Goal: Transaction & Acquisition: Purchase product/service

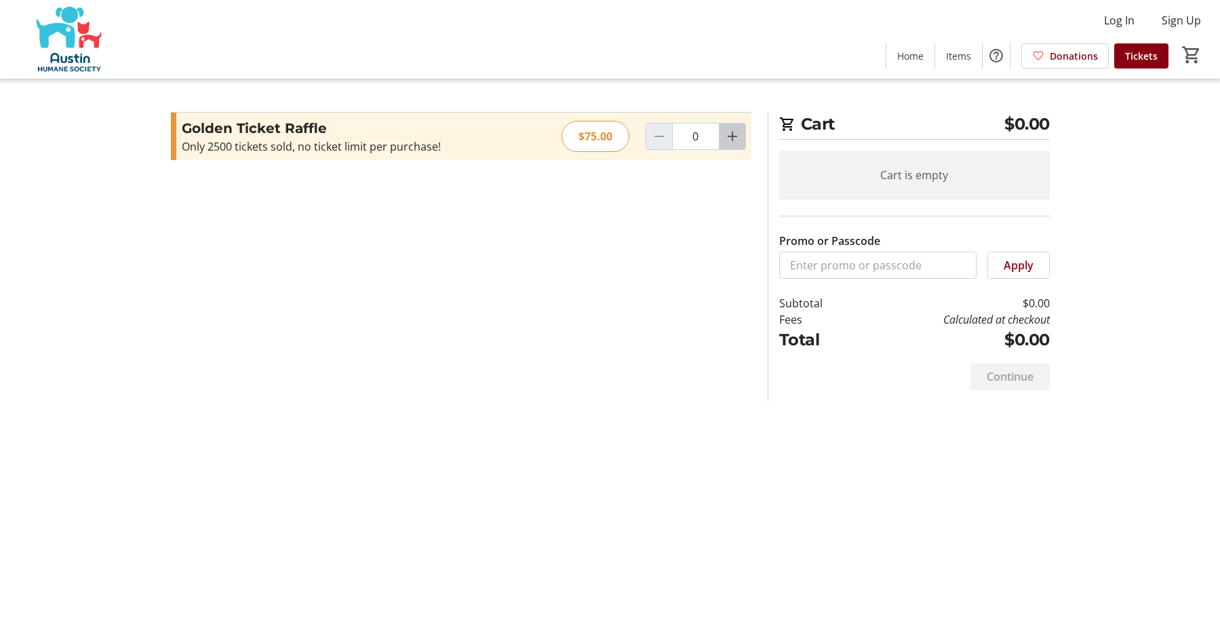
click at [737, 138] on mat-icon "Increment by one" at bounding box center [732, 136] width 16 height 16
type input "1"
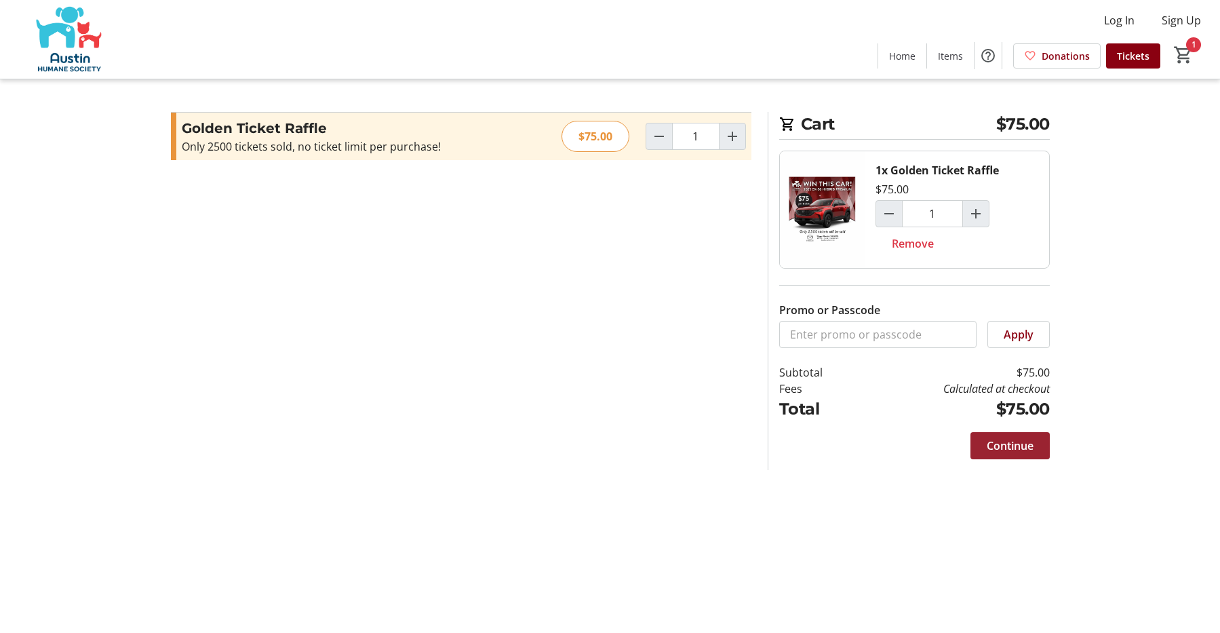
click at [1009, 450] on span "Continue" at bounding box center [1010, 446] width 47 height 16
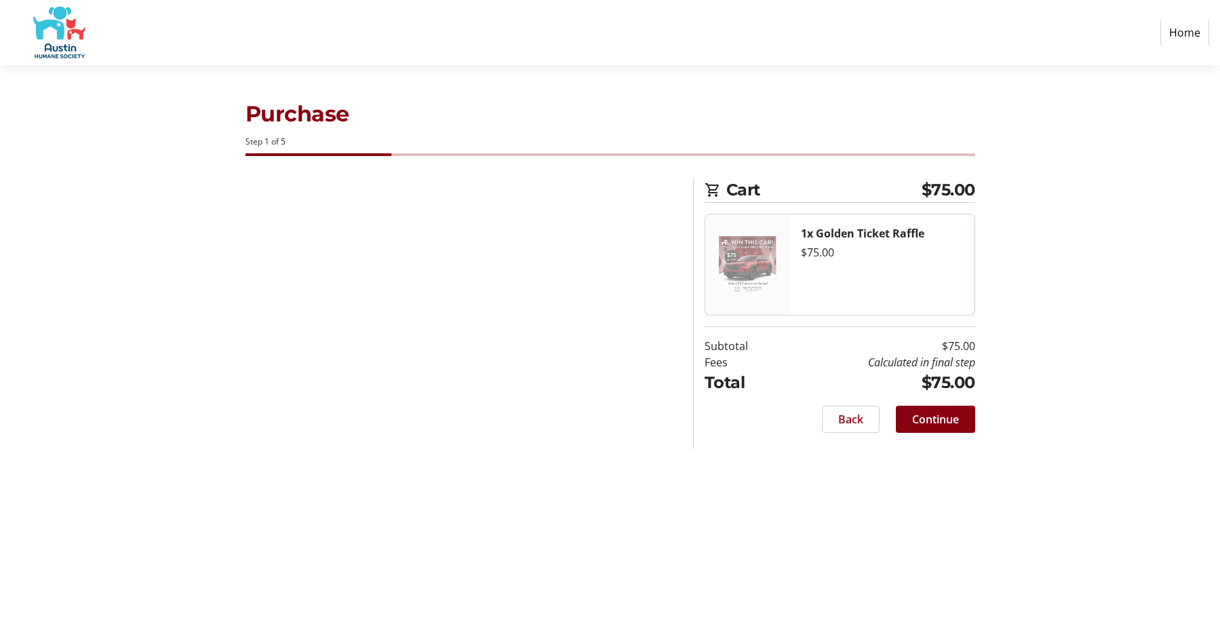
select select "US"
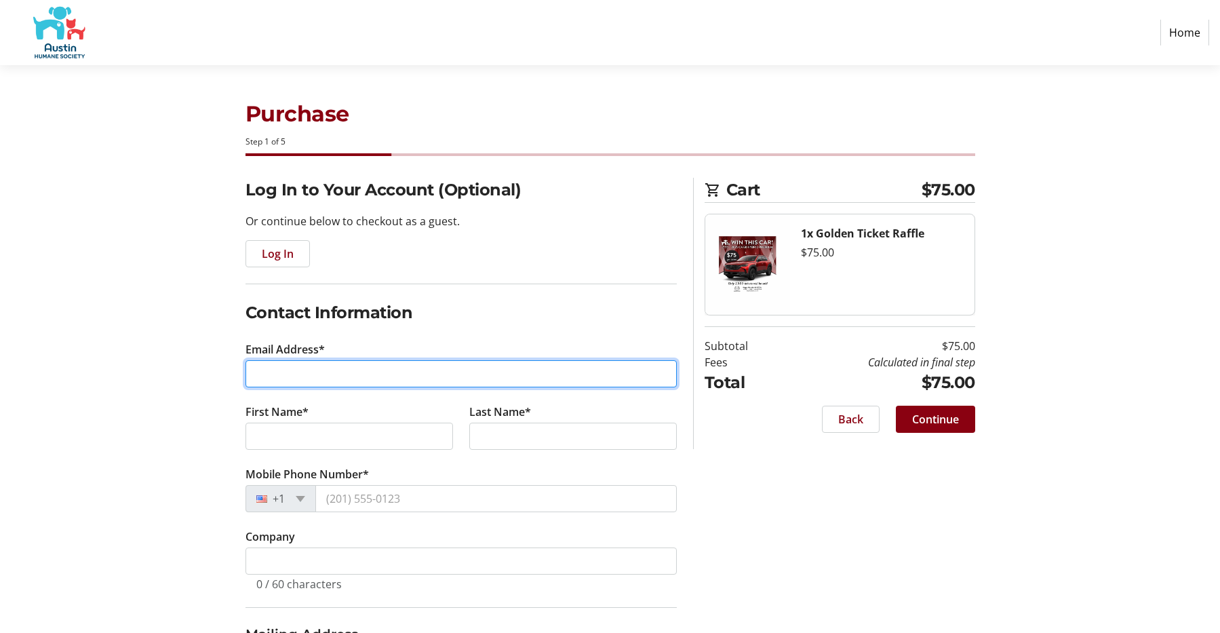
click at [322, 377] on input "Email Address*" at bounding box center [461, 373] width 431 height 27
type input "[EMAIL_ADDRESS][DOMAIN_NAME]"
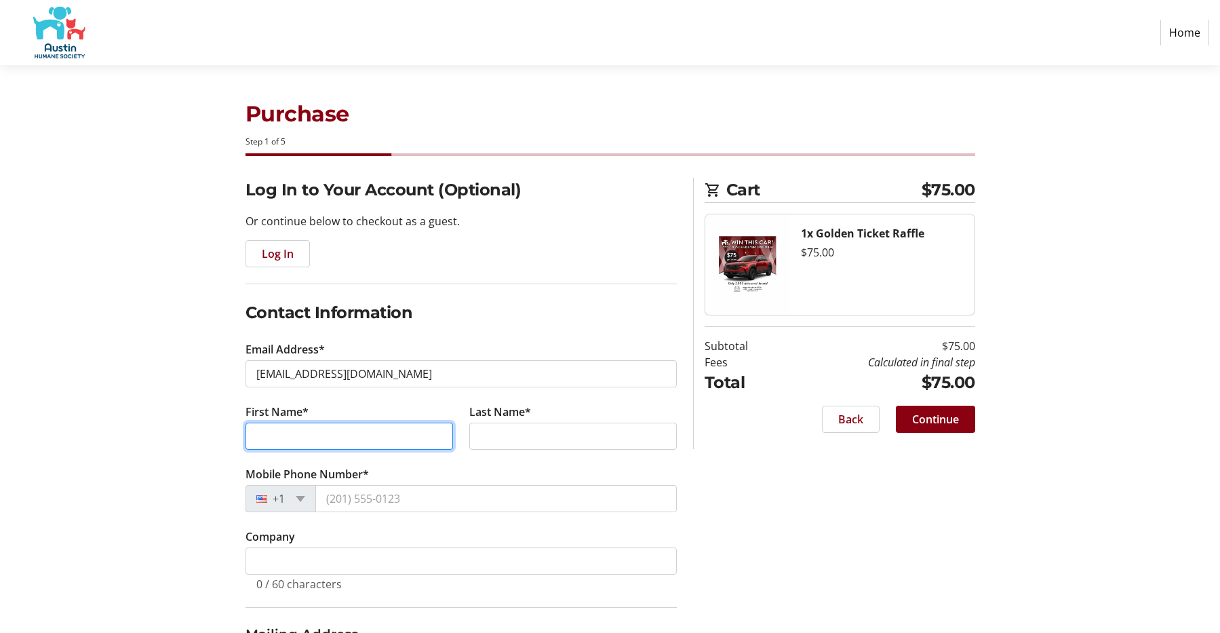
click at [315, 429] on input "First Name*" at bounding box center [350, 436] width 208 height 27
type input "Srinivas"
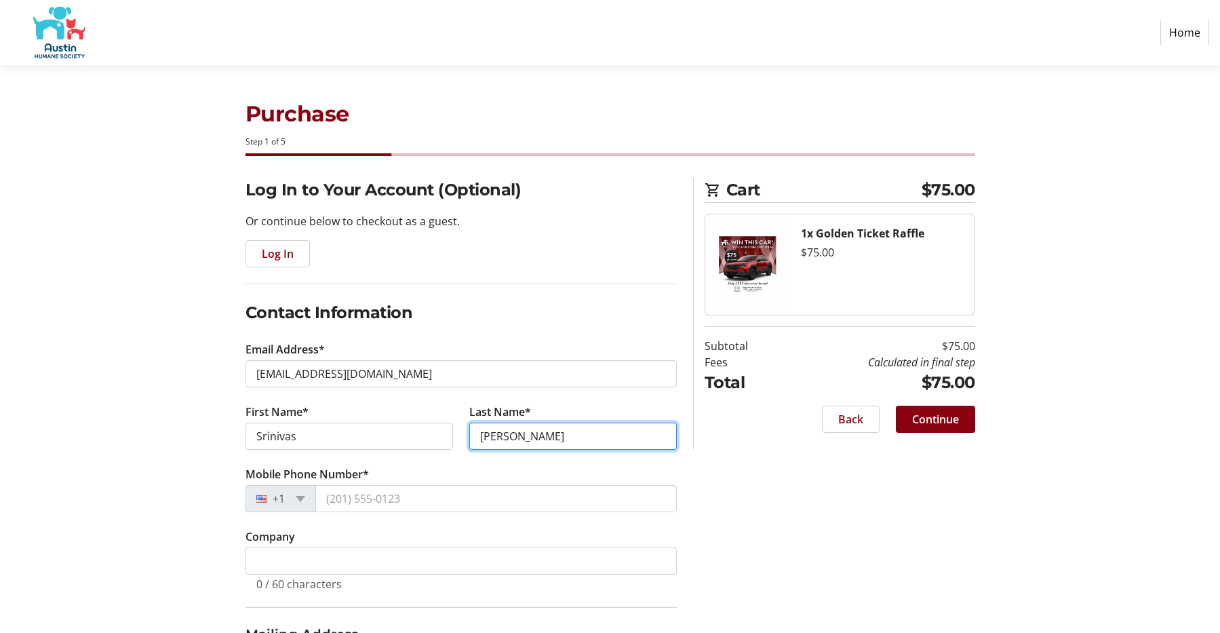
type input "[PERSON_NAME]"
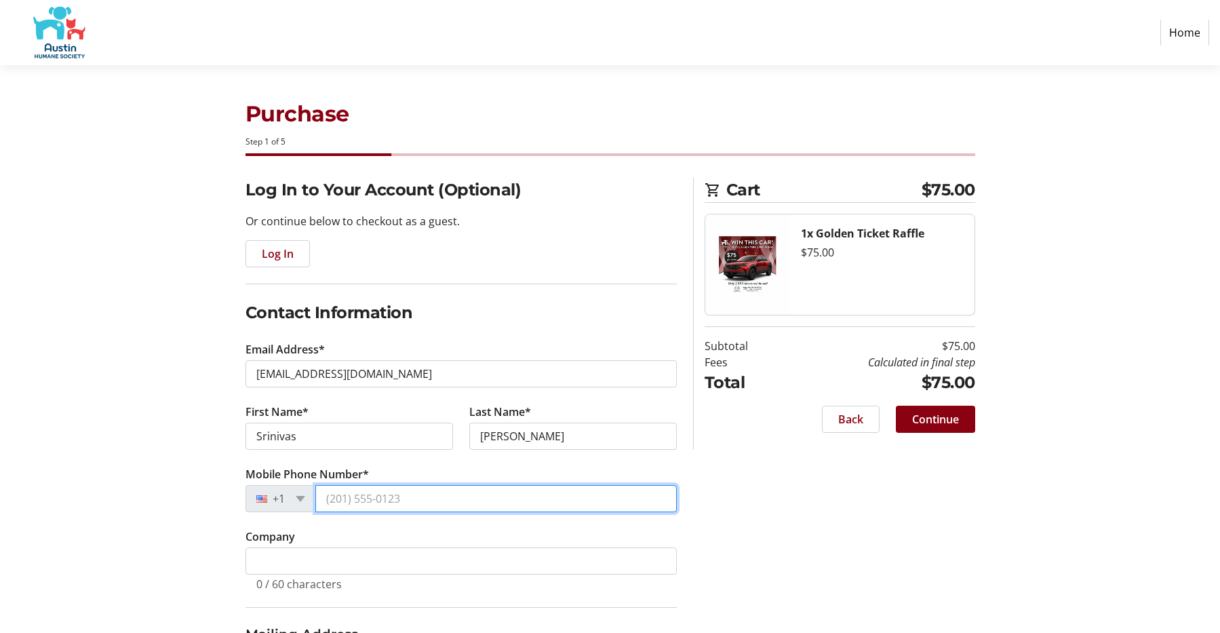
click at [439, 507] on input "Mobile Phone Number*" at bounding box center [496, 498] width 362 height 27
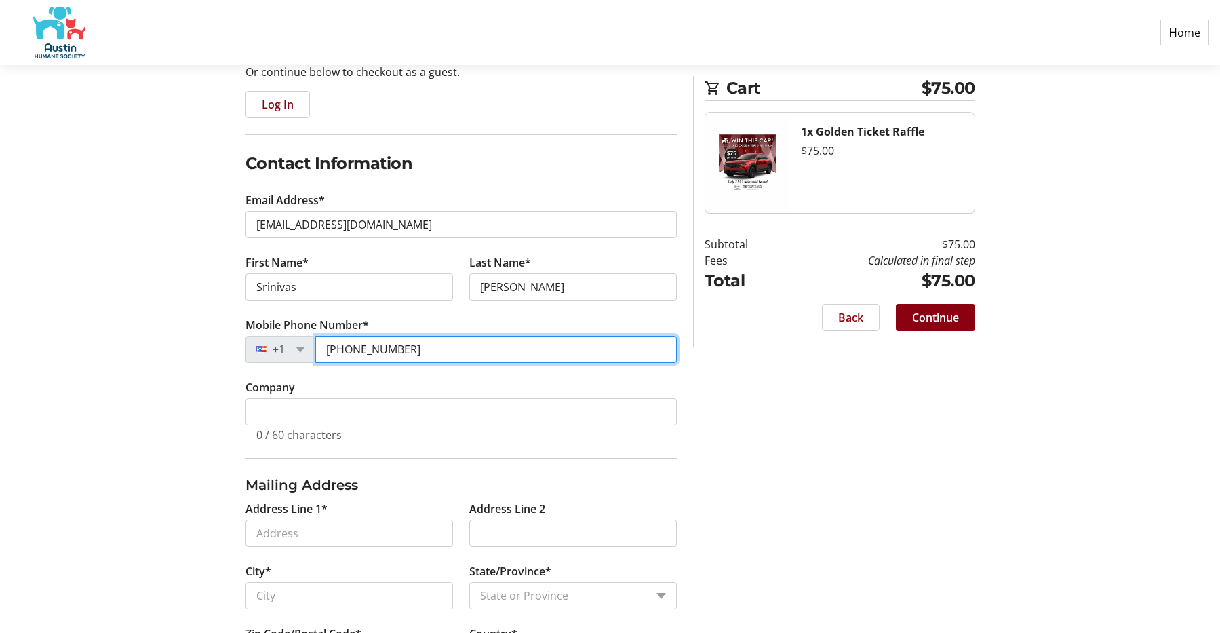
scroll to position [187, 0]
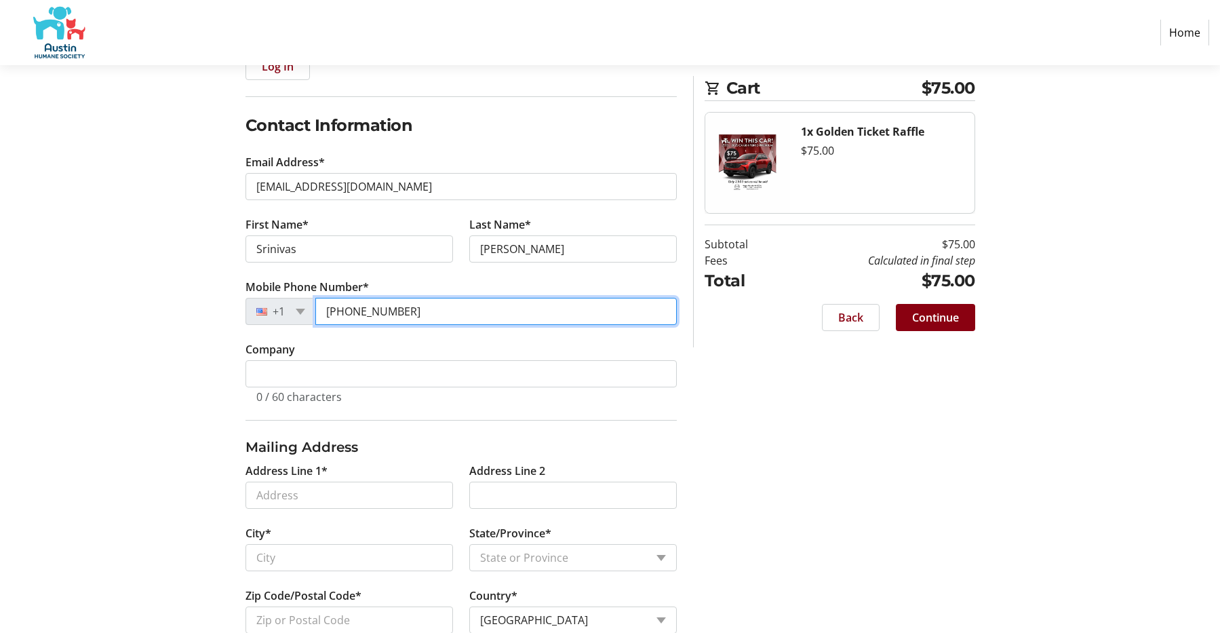
type input "[PHONE_NUMBER]"
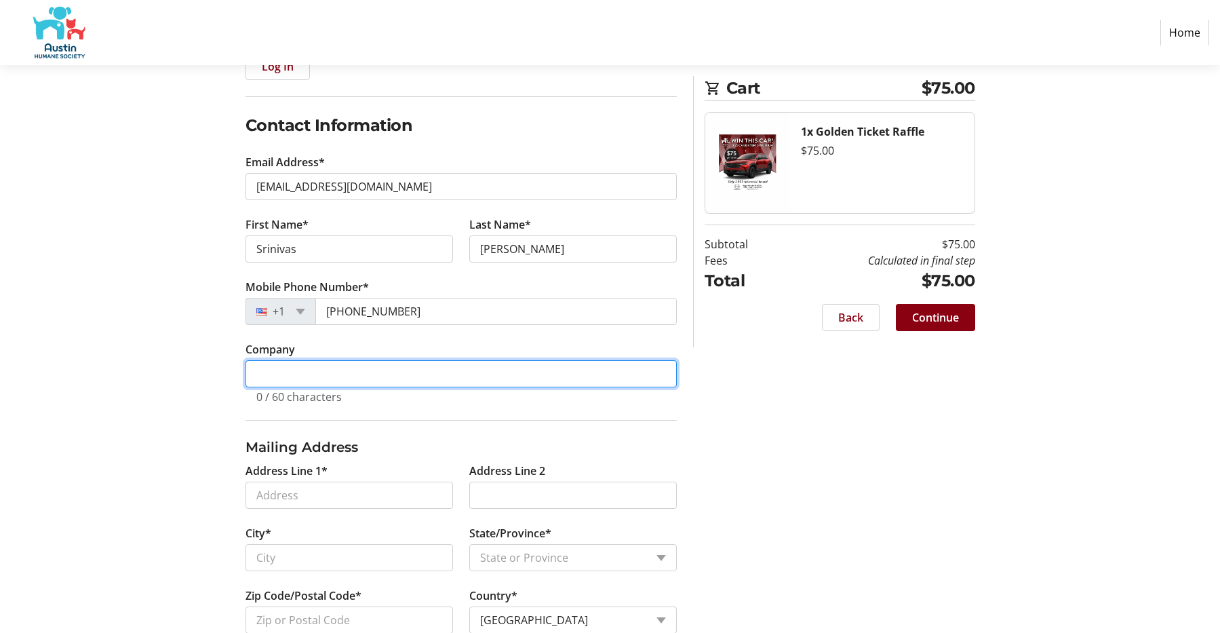
click at [421, 368] on input "Company" at bounding box center [461, 373] width 431 height 27
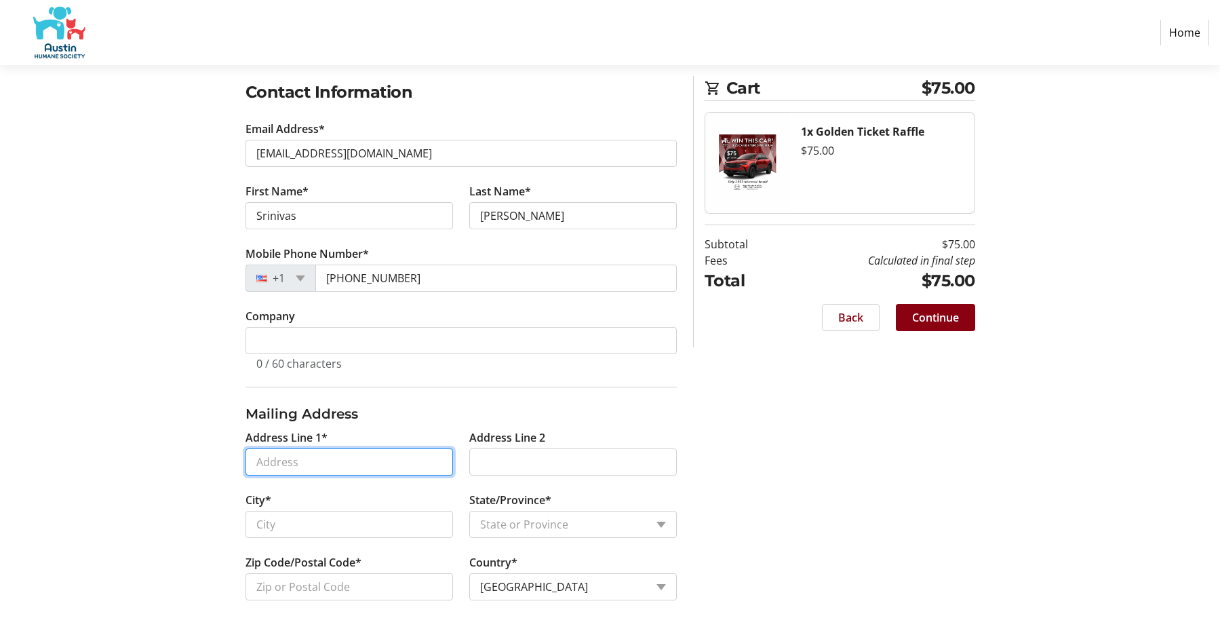
click at [322, 465] on input "Address Line 1*" at bounding box center [350, 461] width 208 height 27
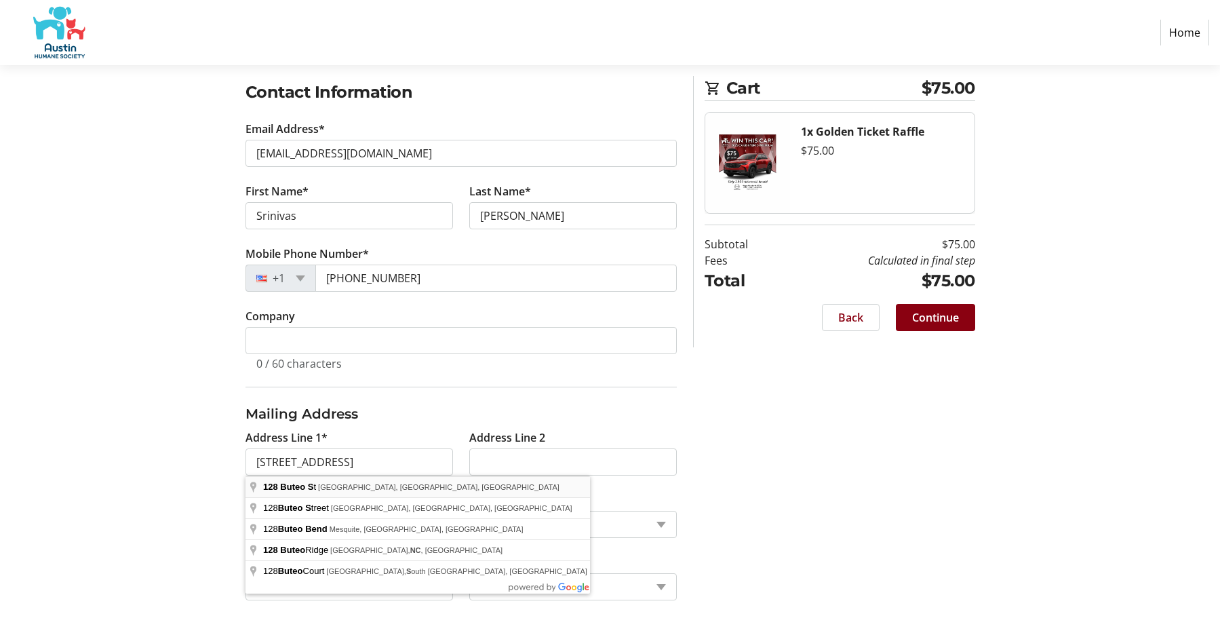
type input "[STREET_ADDRESS]"
type input "[GEOGRAPHIC_DATA]"
select select "[GEOGRAPHIC_DATA]"
type input "78612"
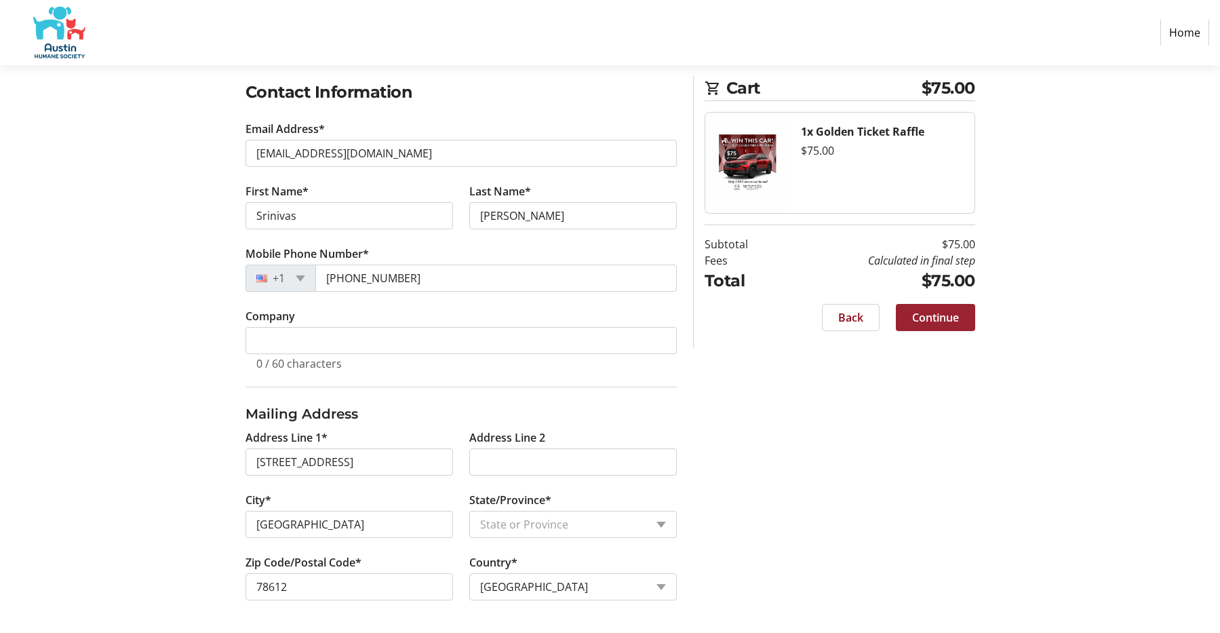
click at [935, 320] on span "Continue" at bounding box center [935, 317] width 47 height 16
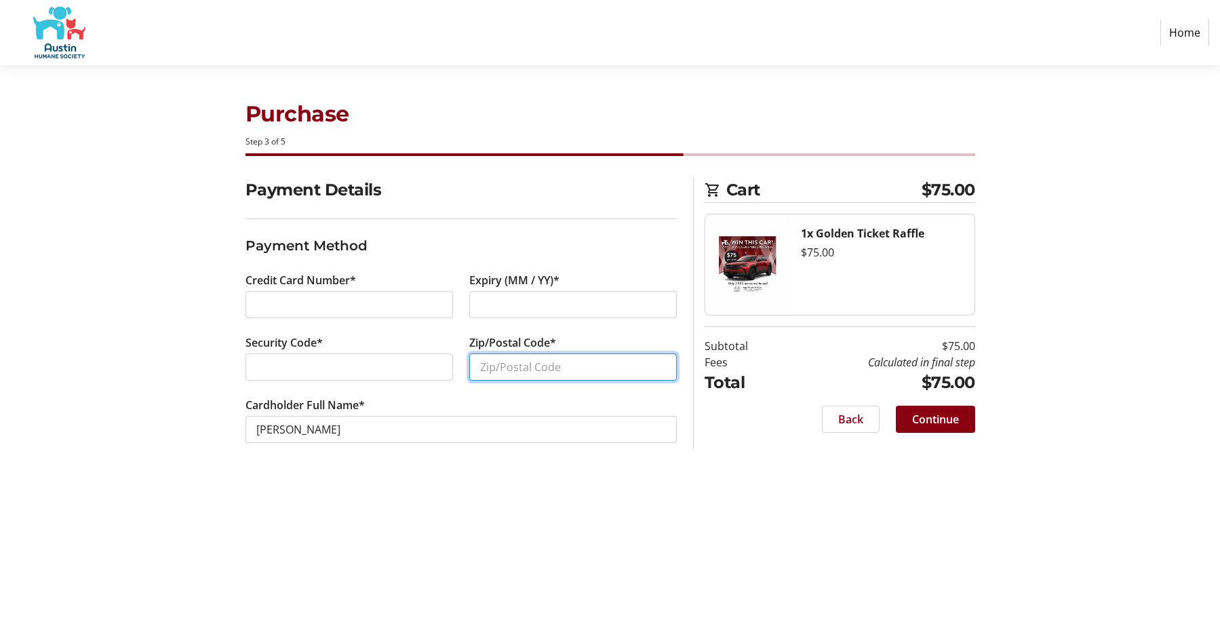
click at [537, 366] on input "Zip/Postal Code*" at bounding box center [573, 366] width 208 height 27
type input "78612"
click at [528, 493] on div "Purchase Step 3 of 5 Cart $75.00 1x Golden Ticket Raffle $75.00 Subtotal $75.00…" at bounding box center [610, 349] width 895 height 568
click at [935, 421] on span "Continue" at bounding box center [935, 419] width 47 height 16
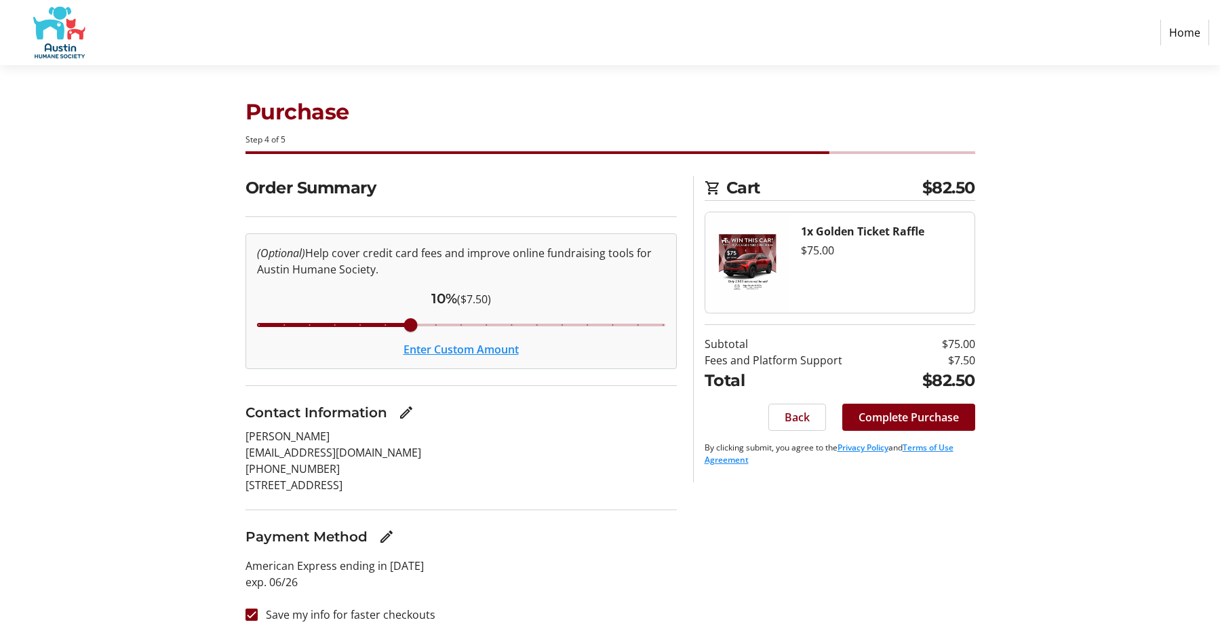
scroll to position [8, 0]
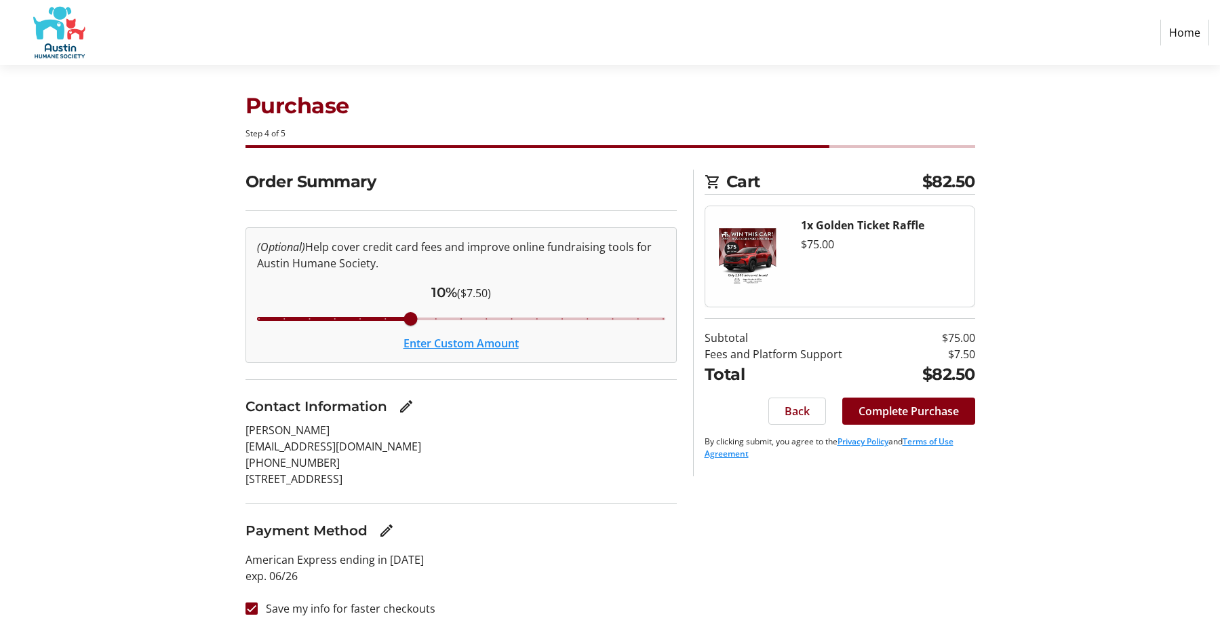
click at [279, 611] on label "Save my info for faster checkouts" at bounding box center [347, 608] width 178 height 16
click at [258, 611] on input "Save my info for faster checkouts" at bounding box center [252, 608] width 12 height 12
checkbox input "false"
click at [916, 412] on span "Complete Purchase" at bounding box center [909, 411] width 100 height 16
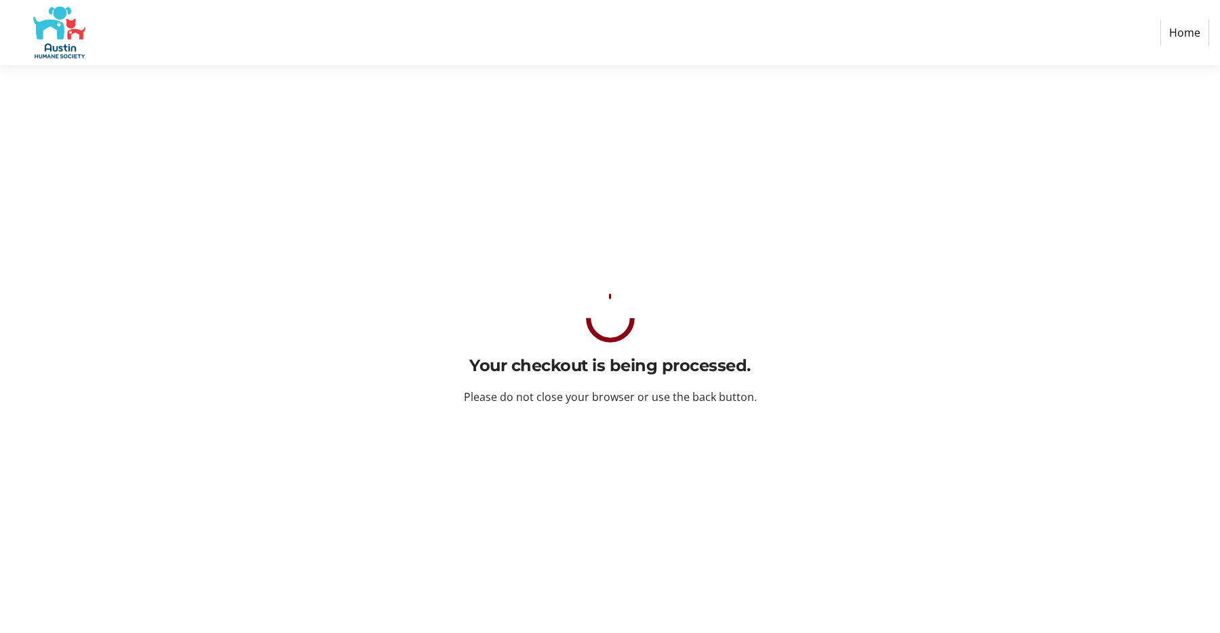
scroll to position [0, 0]
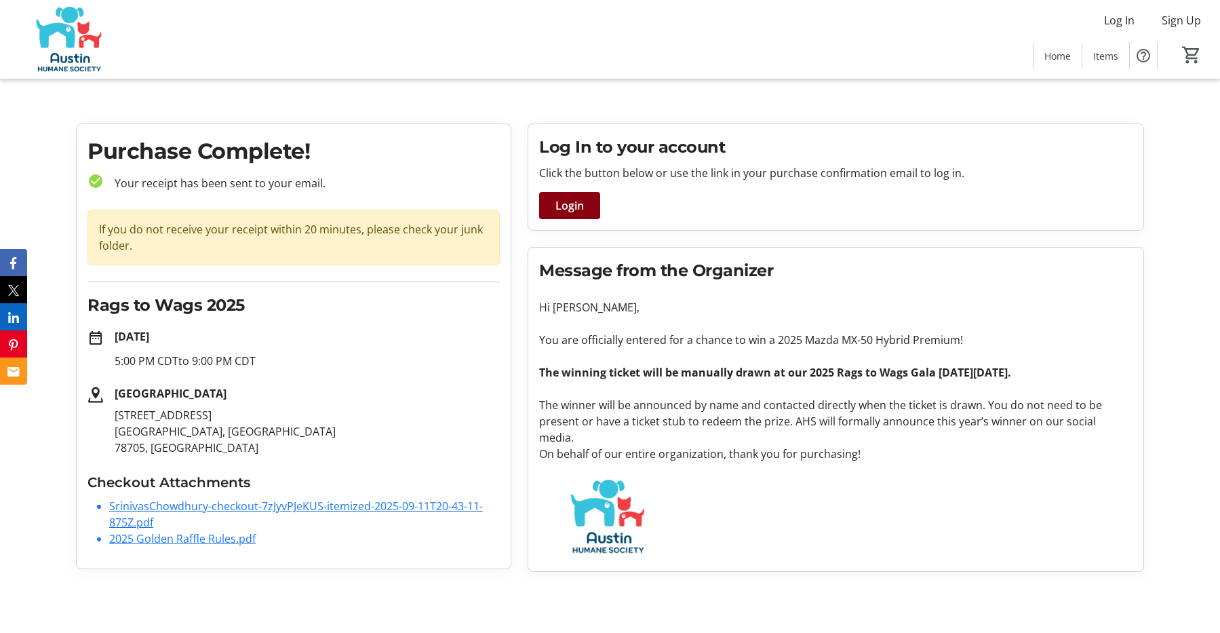
drag, startPoint x: 120, startPoint y: 75, endPoint x: 99, endPoint y: 100, distance: 33.3
